Goal: Information Seeking & Learning: Learn about a topic

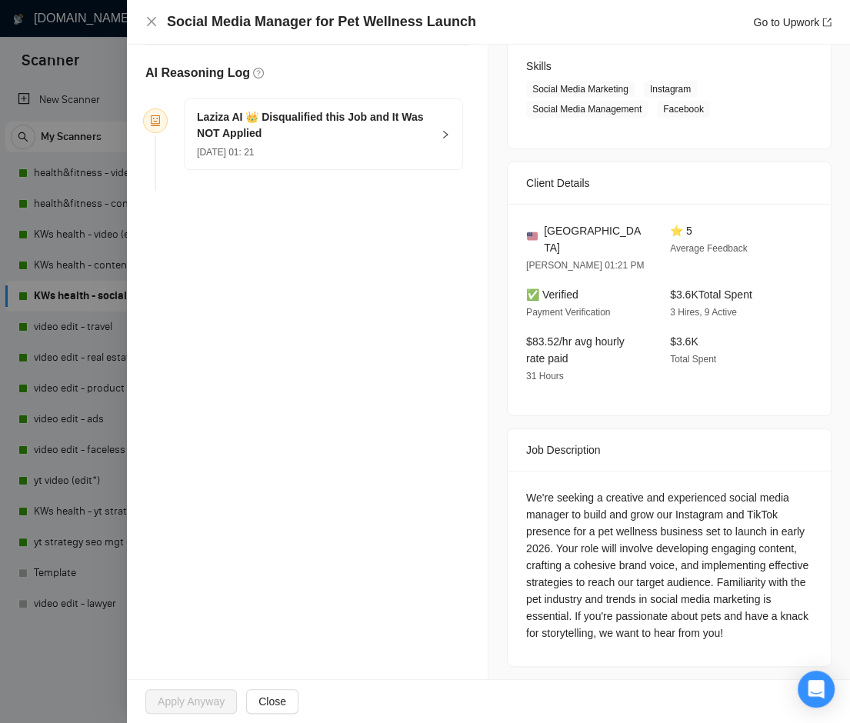
scroll to position [244, 0]
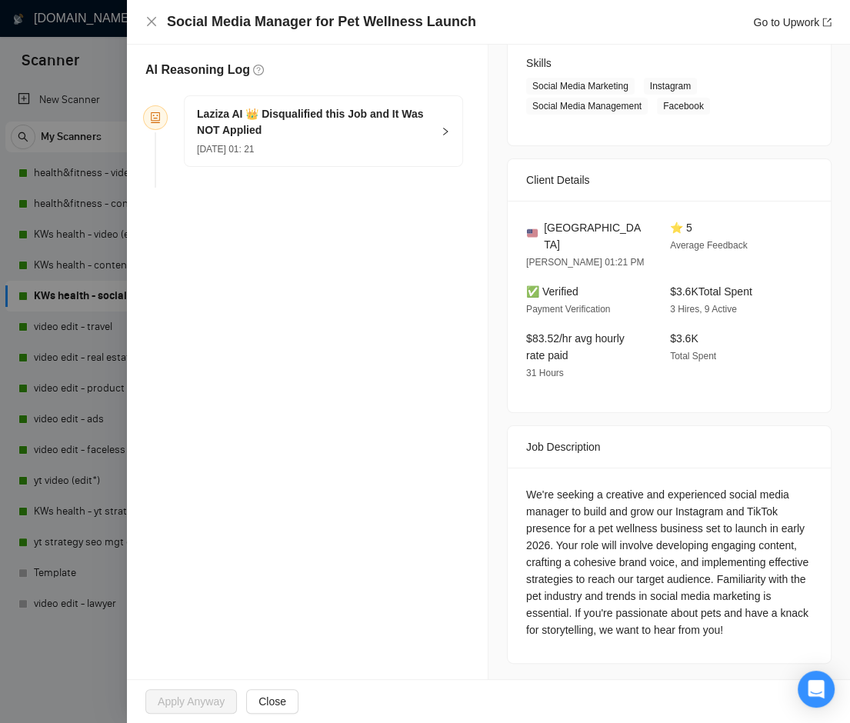
click at [441, 131] on icon "right" at bounding box center [445, 131] width 9 height 9
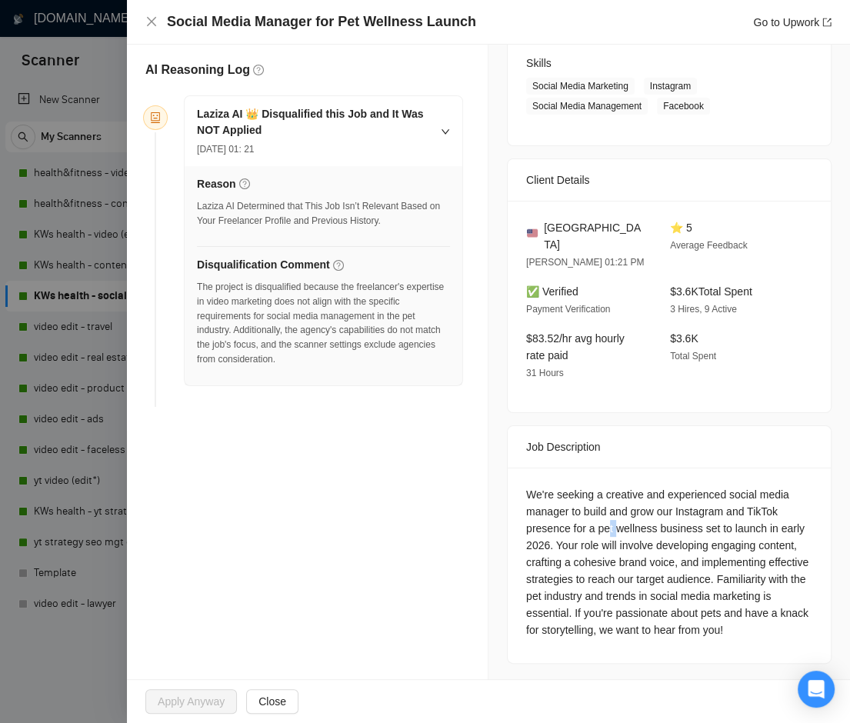
drag, startPoint x: 617, startPoint y: 509, endPoint x: 603, endPoint y: 515, distance: 15.1
click at [608, 512] on div "We're seeking a creative and experienced social media manager to build and grow…" at bounding box center [669, 562] width 286 height 152
drag, startPoint x: 522, startPoint y: 525, endPoint x: 575, endPoint y: 525, distance: 53.1
click at [575, 525] on div "We're seeking a creative and experienced social media manager to build and grow…" at bounding box center [669, 562] width 286 height 152
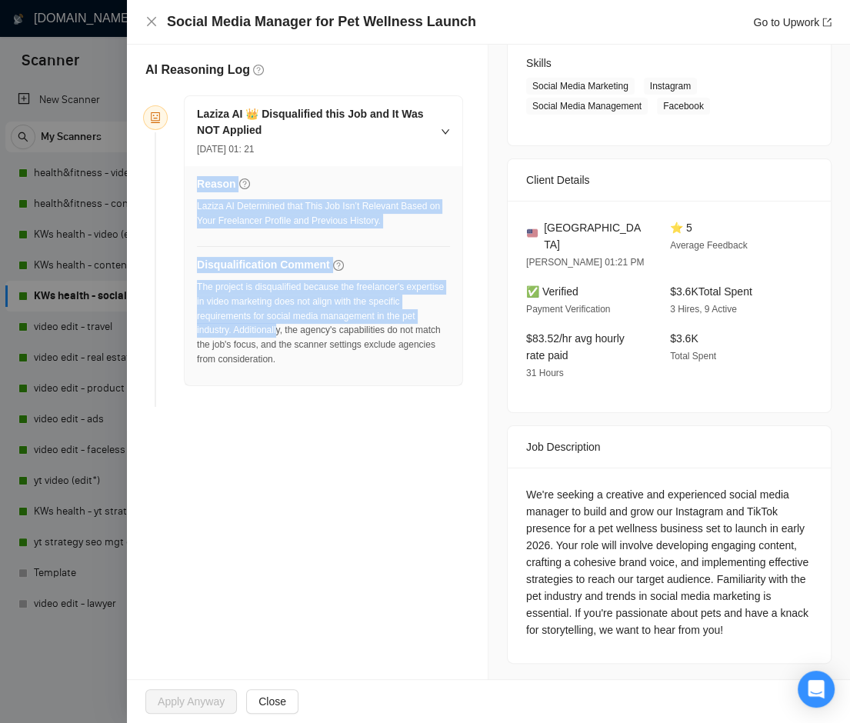
drag, startPoint x: 195, startPoint y: 281, endPoint x: 325, endPoint y: 338, distance: 142.9
click at [318, 333] on div "Reason Laziza AI Determined that This Job Isn’t Relevant Based on Your Freelanc…" at bounding box center [324, 275] width 278 height 219
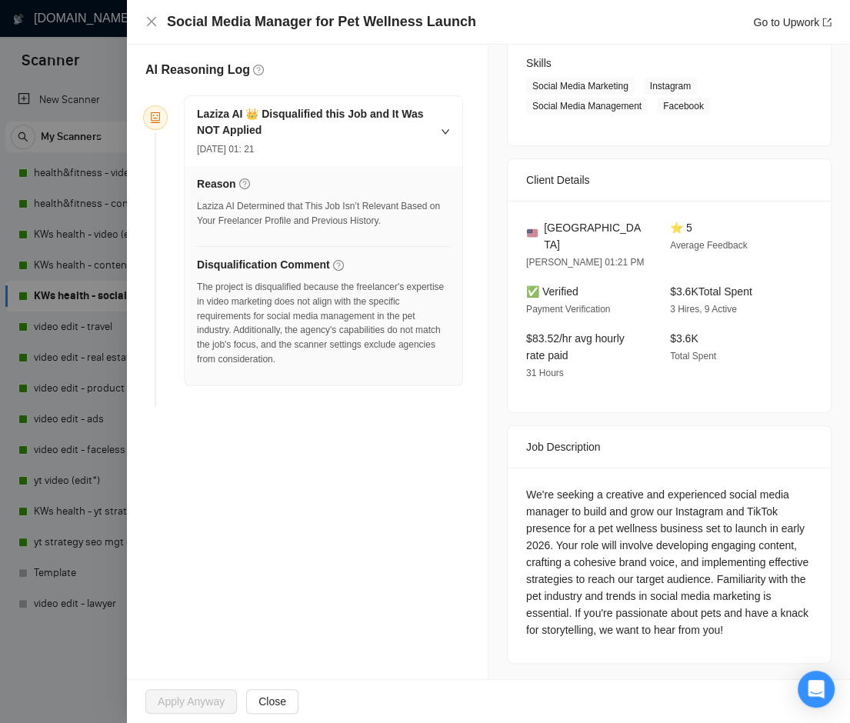
click at [365, 361] on div "The project is disqualified because the freelancer's expertise in video marketi…" at bounding box center [323, 323] width 253 height 87
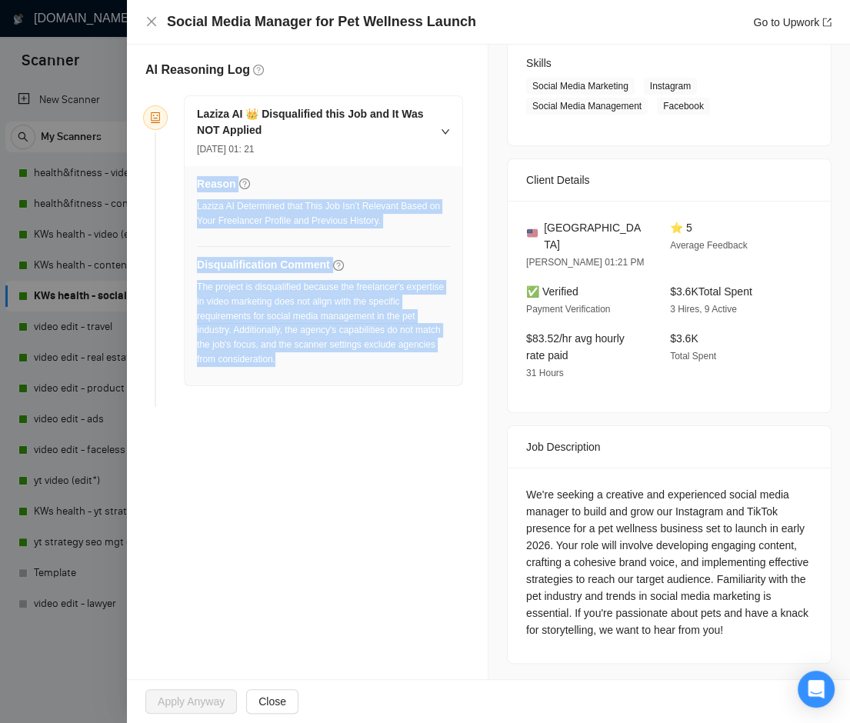
drag, startPoint x: 358, startPoint y: 356, endPoint x: 234, endPoint y: 361, distance: 124.7
click at [195, 284] on div "Reason Laziza AI Determined that This Job Isn’t Relevant Based on Your Freelanc…" at bounding box center [324, 275] width 278 height 219
click at [337, 324] on div "The project is disqualified because the freelancer's expertise in video marketi…" at bounding box center [323, 323] width 253 height 87
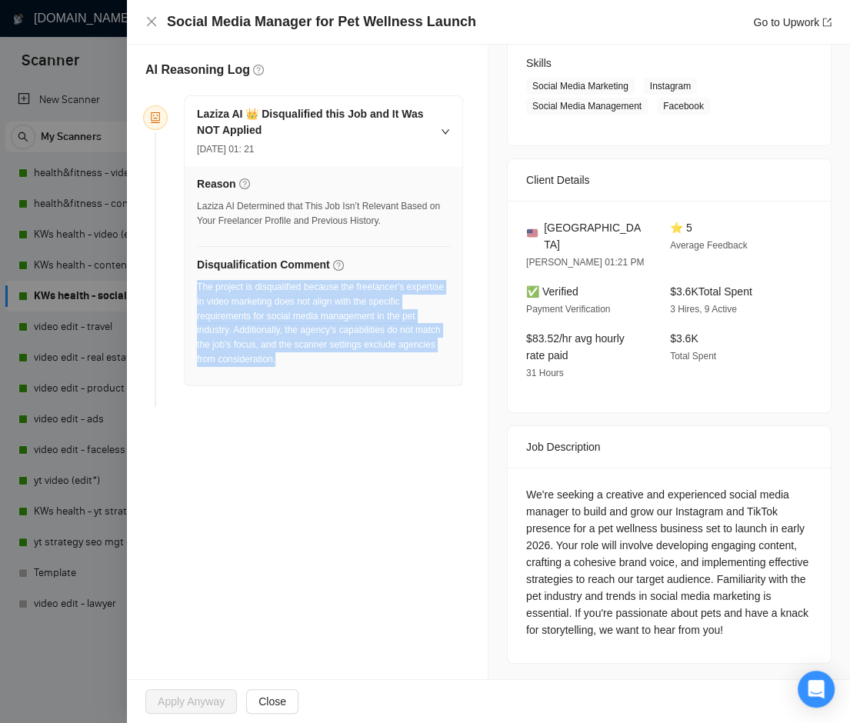
drag, startPoint x: 196, startPoint y: 281, endPoint x: 413, endPoint y: 353, distance: 228.6
click at [413, 353] on div "The project is disqualified because the freelancer's expertise in video marketi…" at bounding box center [323, 323] width 253 height 87
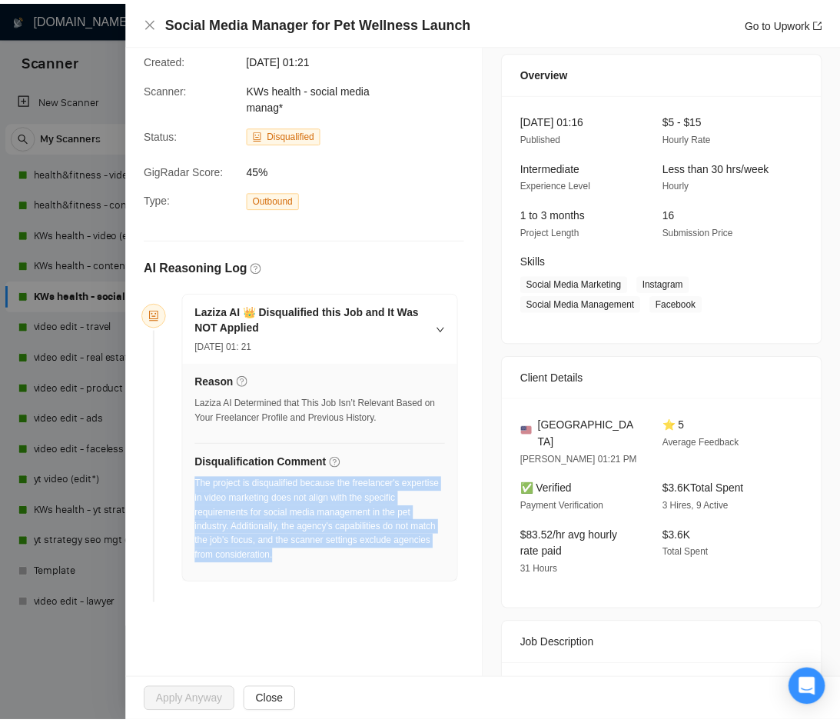
scroll to position [52, 0]
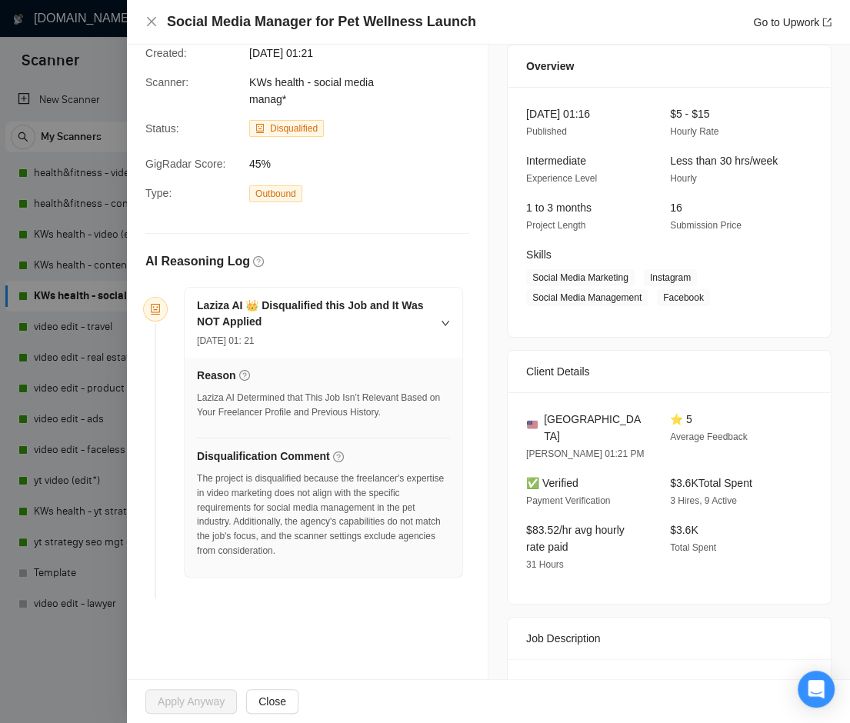
click at [401, 236] on div "AI Reasoning Log Laziza AI 👑 Disqualified this Job and It Was NOT Applied [DATE…" at bounding box center [307, 410] width 336 height 390
click at [398, 196] on div "Type: Outbound" at bounding box center [294, 194] width 311 height 18
drag, startPoint x: 152, startPoint y: 19, endPoint x: 378, endPoint y: 234, distance: 311.1
click at [153, 19] on icon "close" at bounding box center [151, 21] width 12 height 12
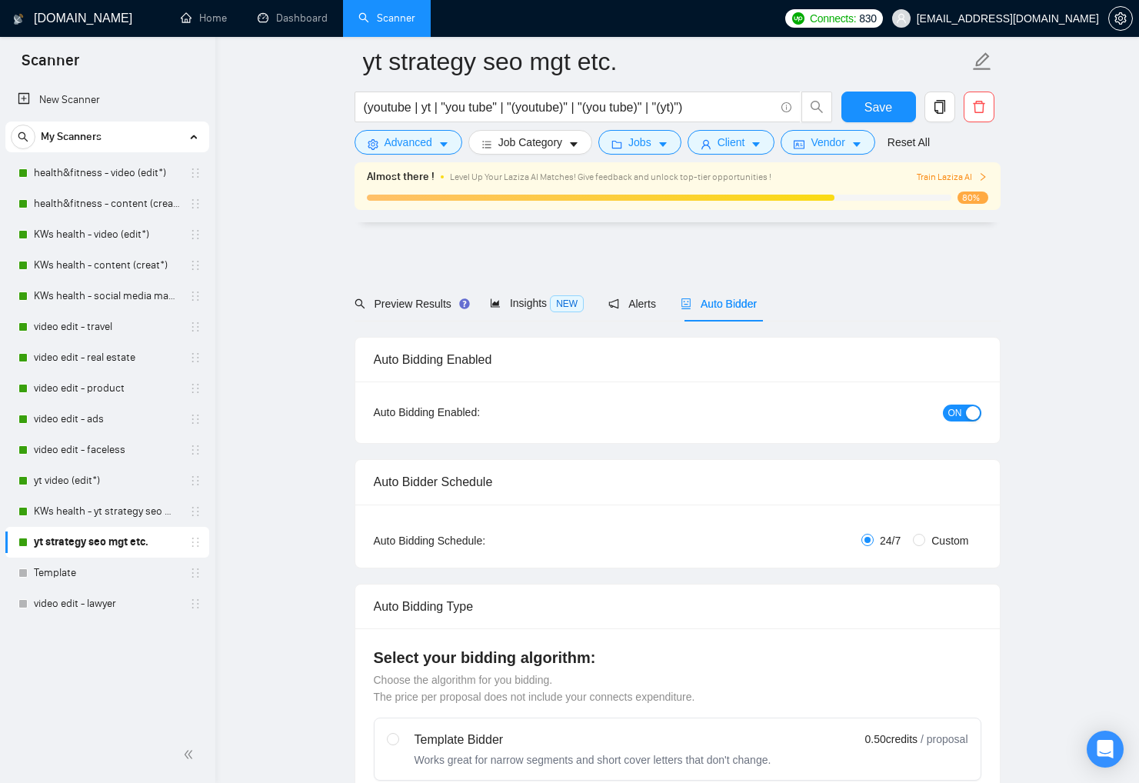
scroll to position [3723, 0]
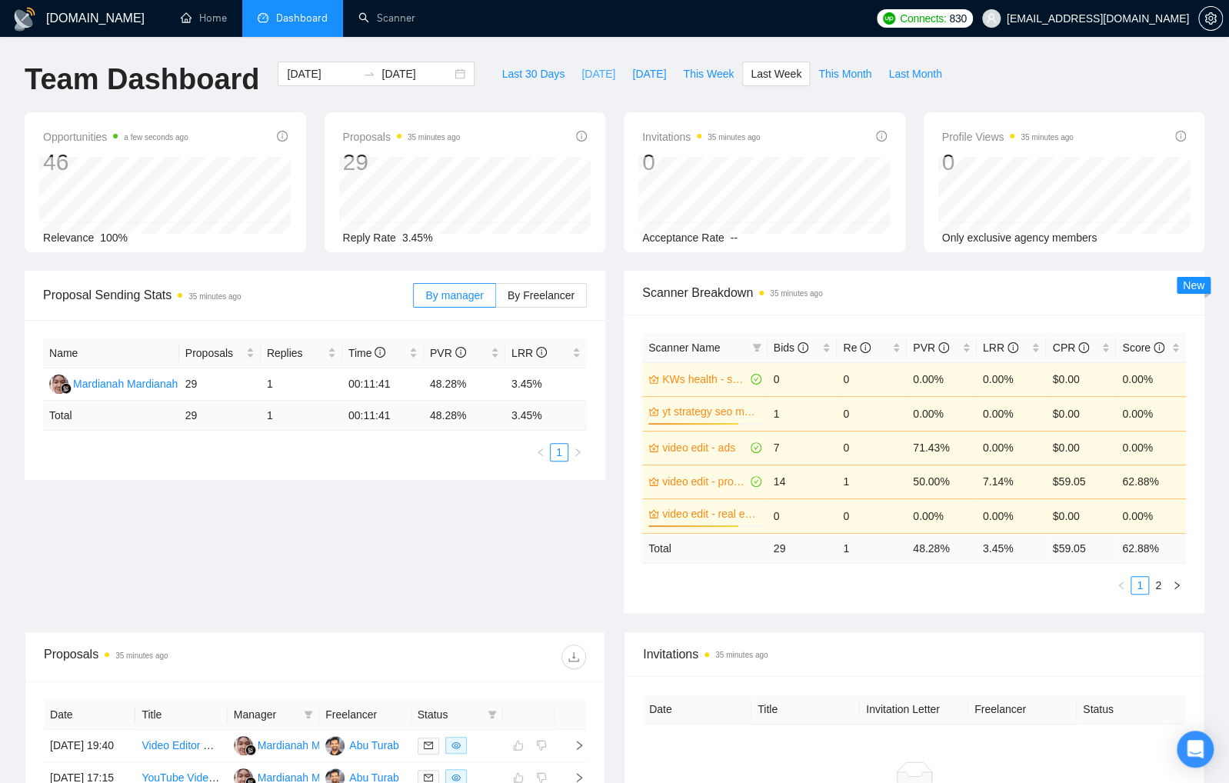
click at [587, 68] on span "[DATE]" at bounding box center [598, 73] width 34 height 17
type input "2025-09-15"
